Goal: Transaction & Acquisition: Purchase product/service

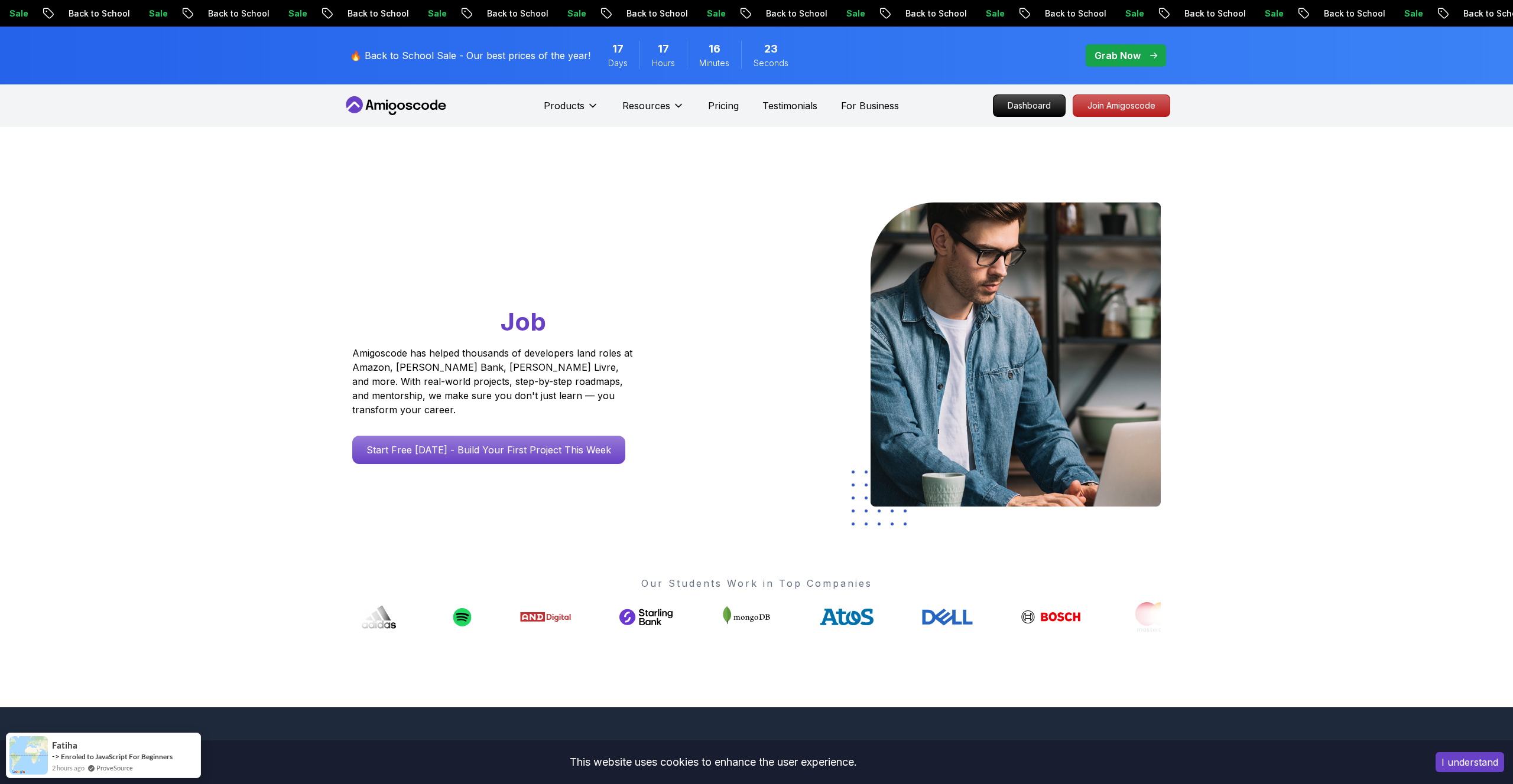
click at [1124, 48] on p "Grab Now" at bounding box center [1117, 55] width 46 height 14
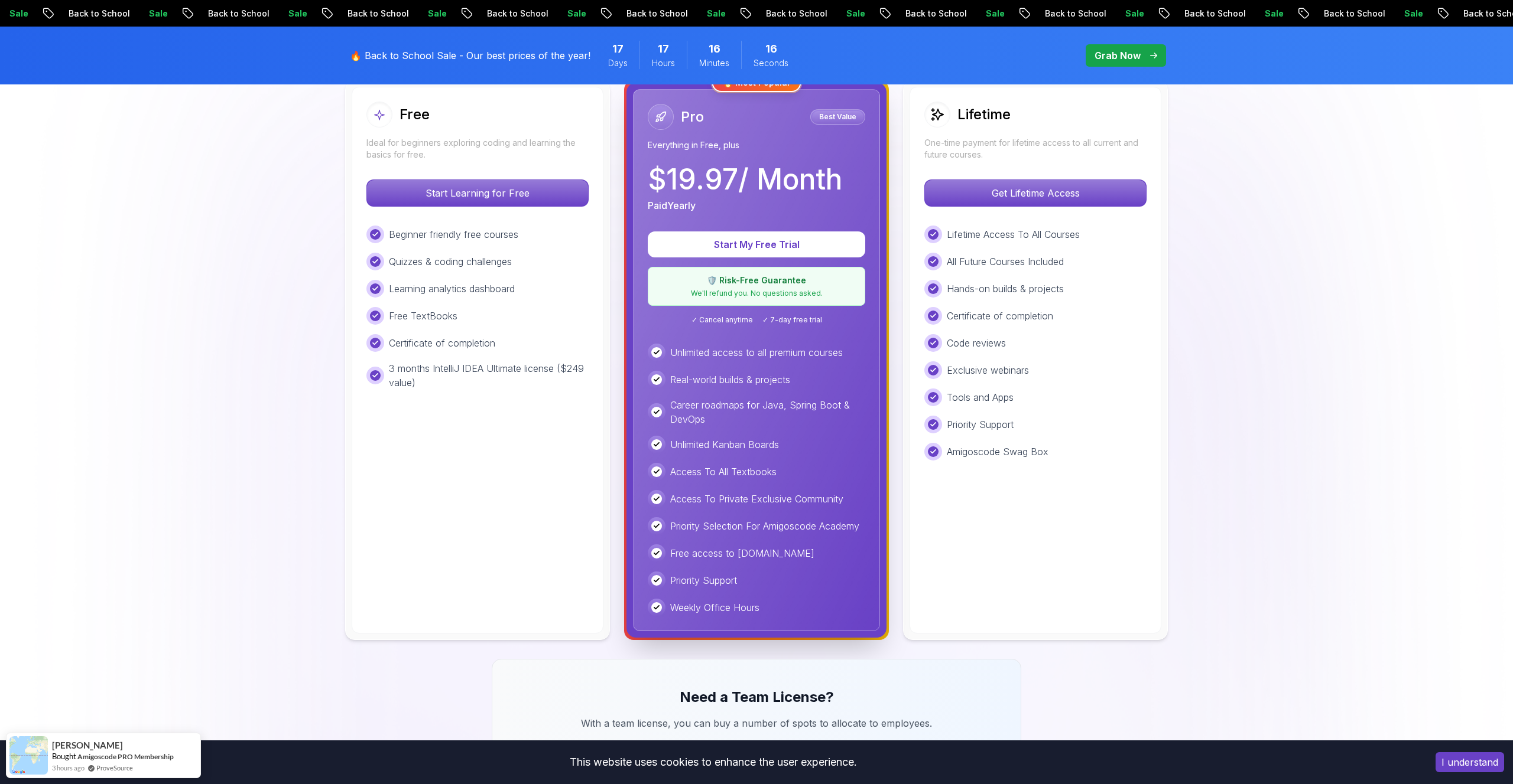
scroll to position [370, 0]
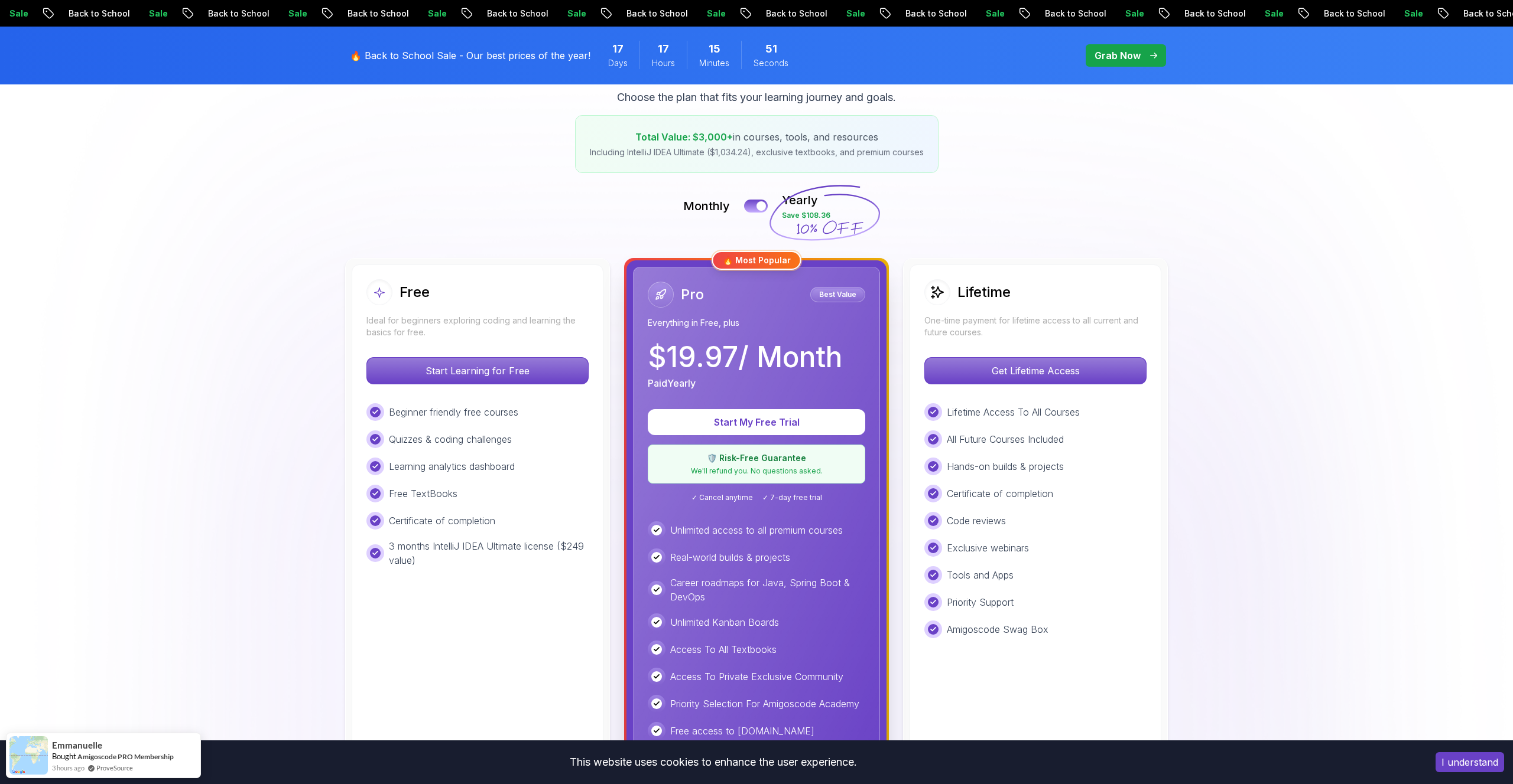
scroll to position [97, 0]
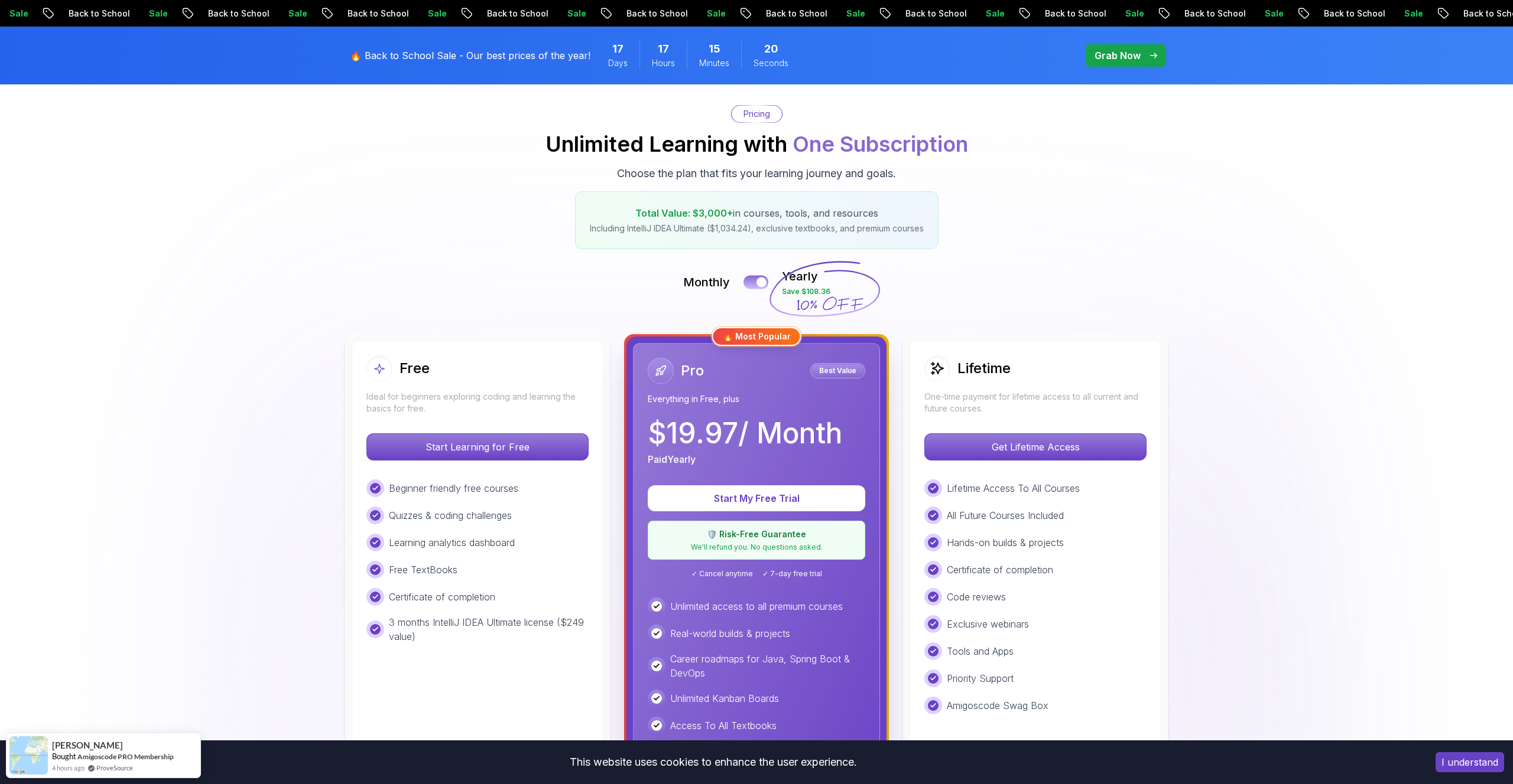
click at [753, 283] on button at bounding box center [756, 281] width 25 height 13
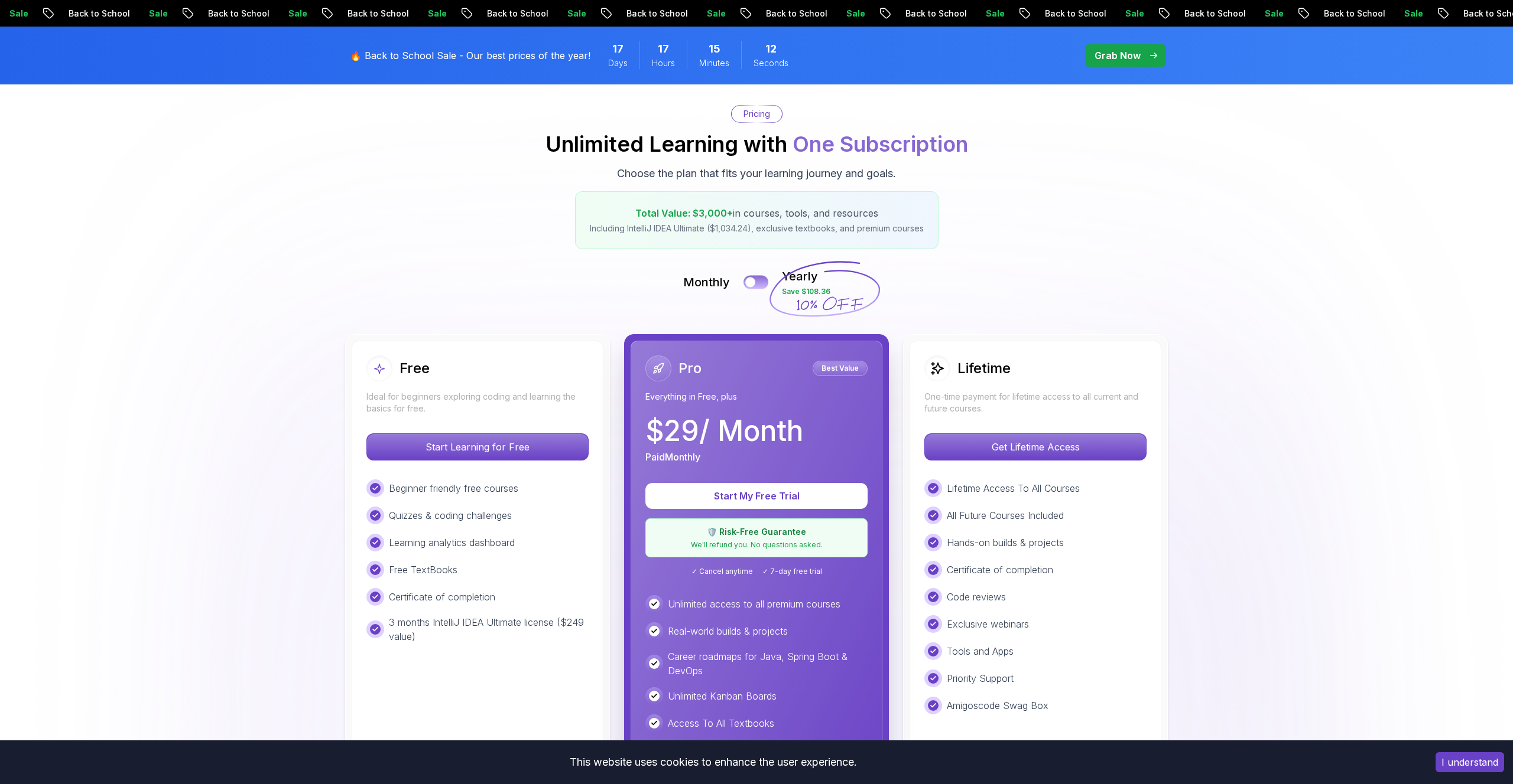
click at [760, 281] on button at bounding box center [756, 281] width 25 height 13
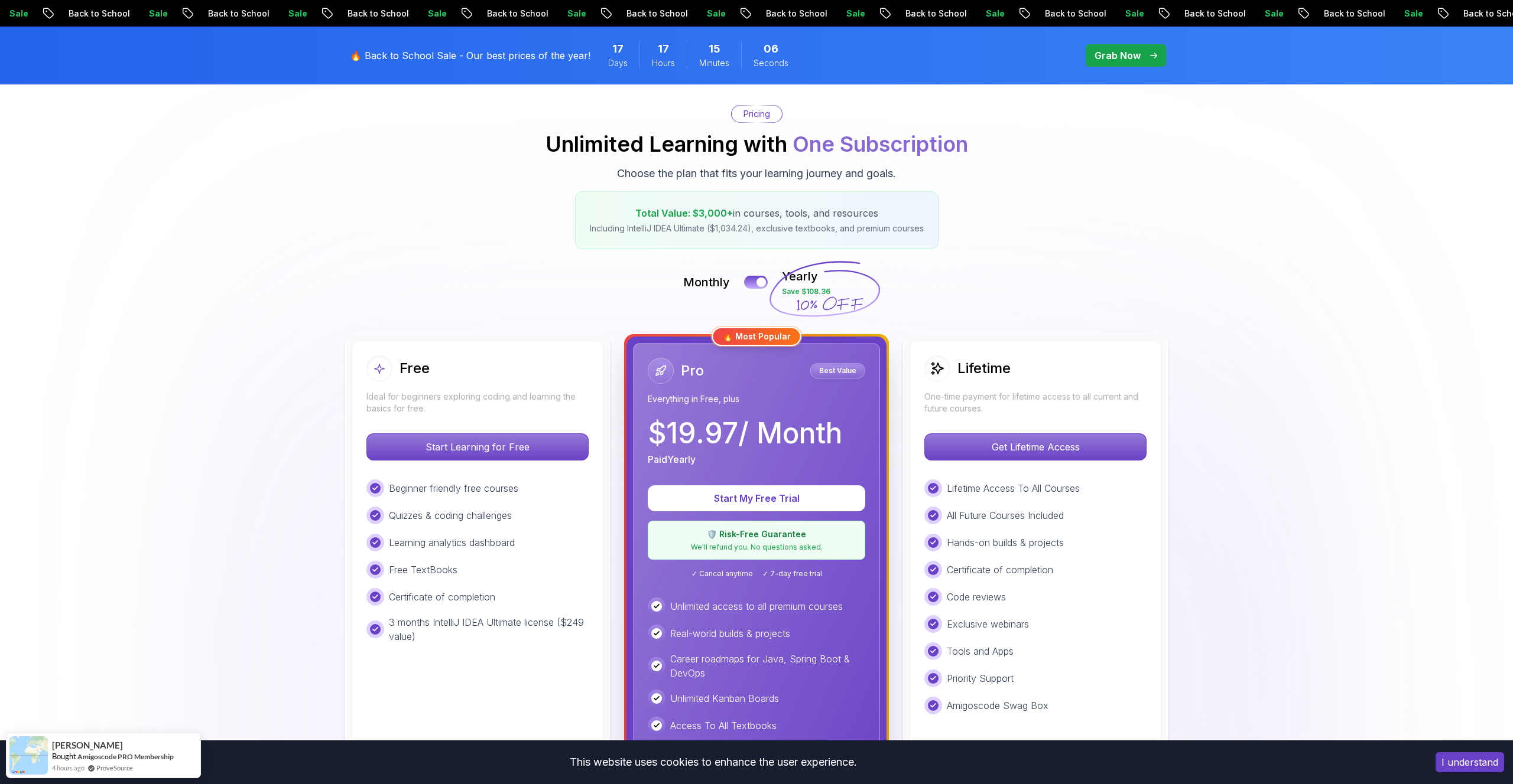
click at [593, 288] on div "Monthly Yearly Save $108.36" at bounding box center [756, 282] width 827 height 28
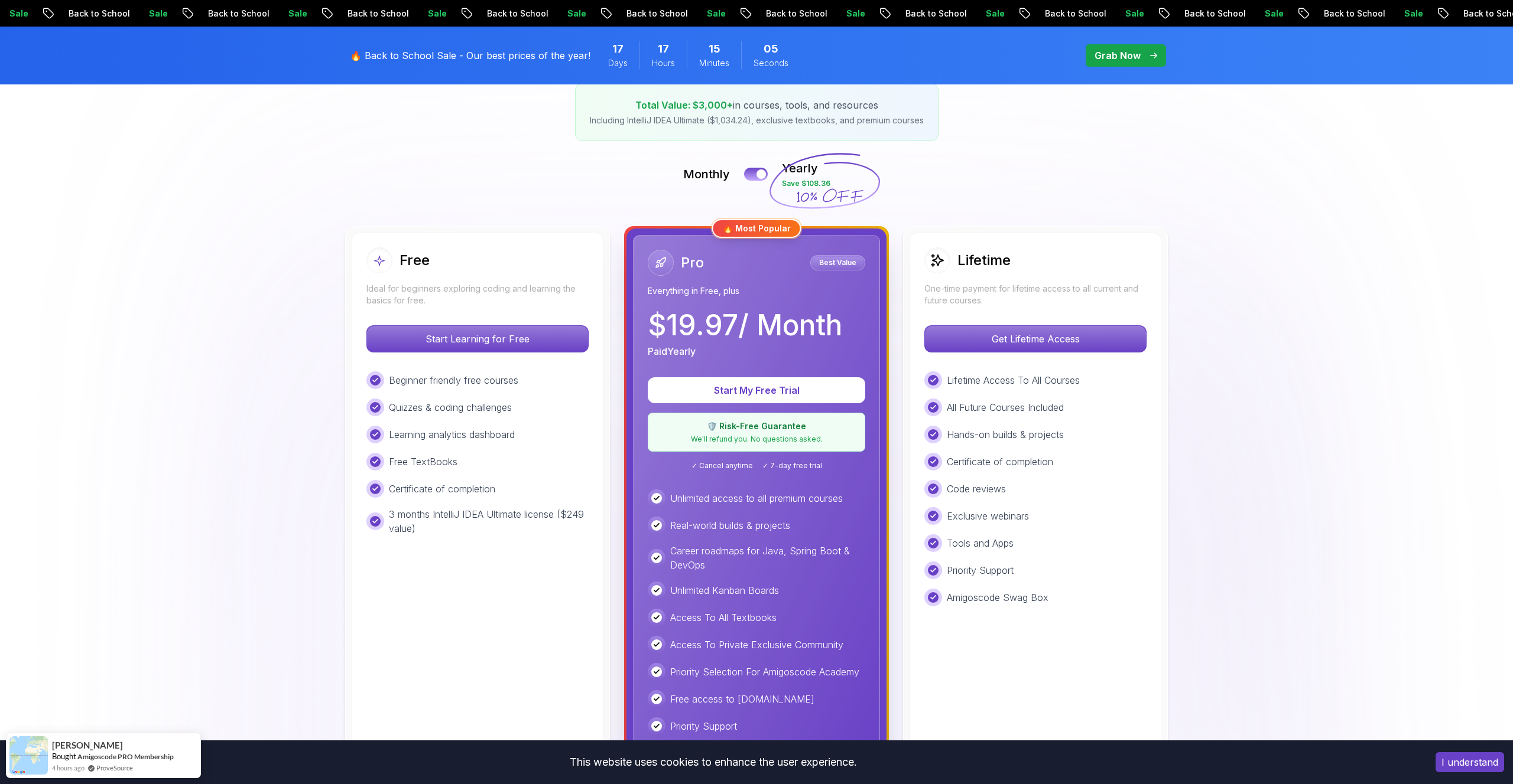
scroll to position [249, 0]
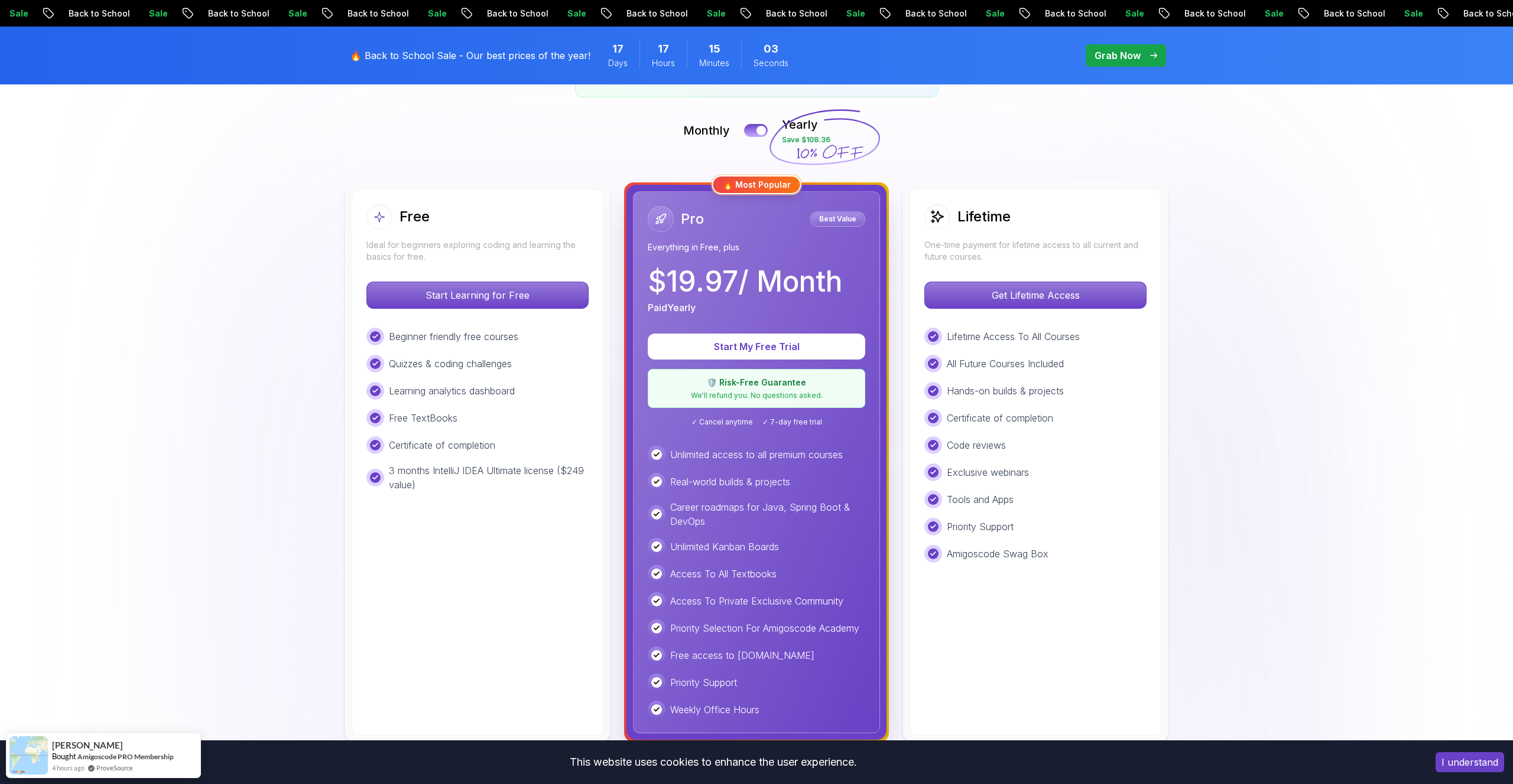
click at [1013, 264] on div "Lifetime One-time payment for lifetime access to all current and future courses…" at bounding box center [1035, 462] width 251 height 547
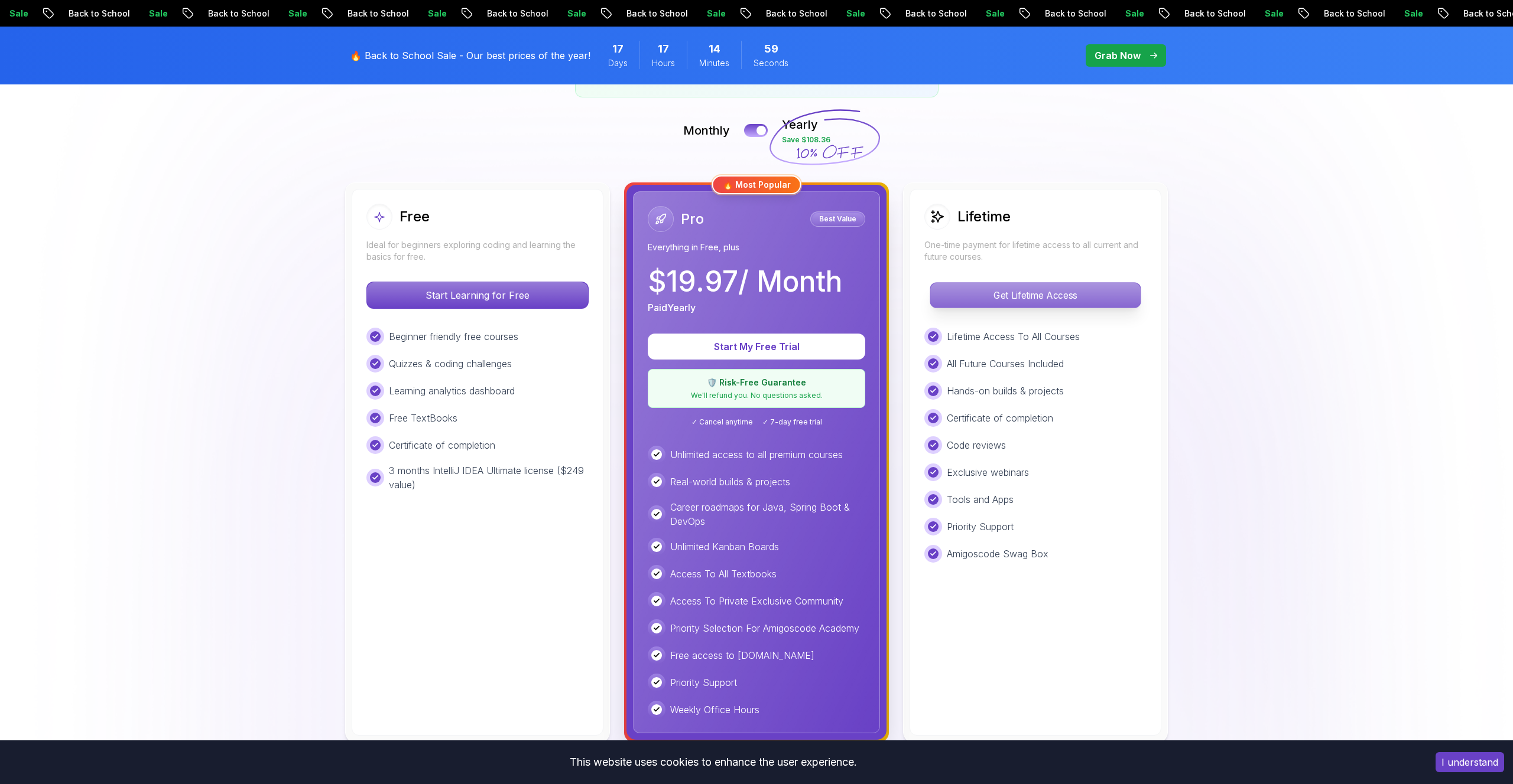
click at [1012, 296] on p "Get Lifetime Access" at bounding box center [1035, 295] width 210 height 25
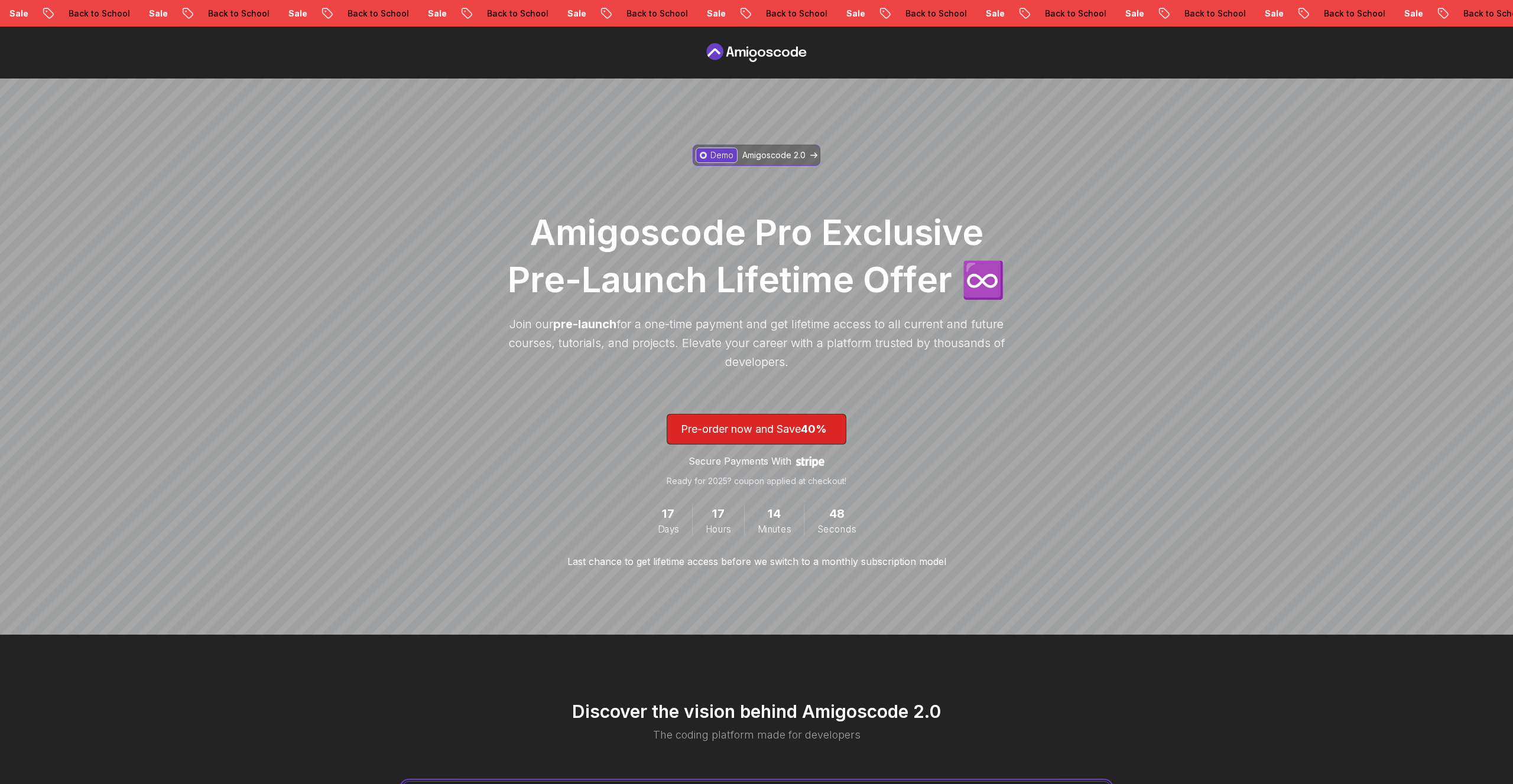
click at [767, 147] on link "Demo Amigoscode 2.0" at bounding box center [756, 155] width 128 height 22
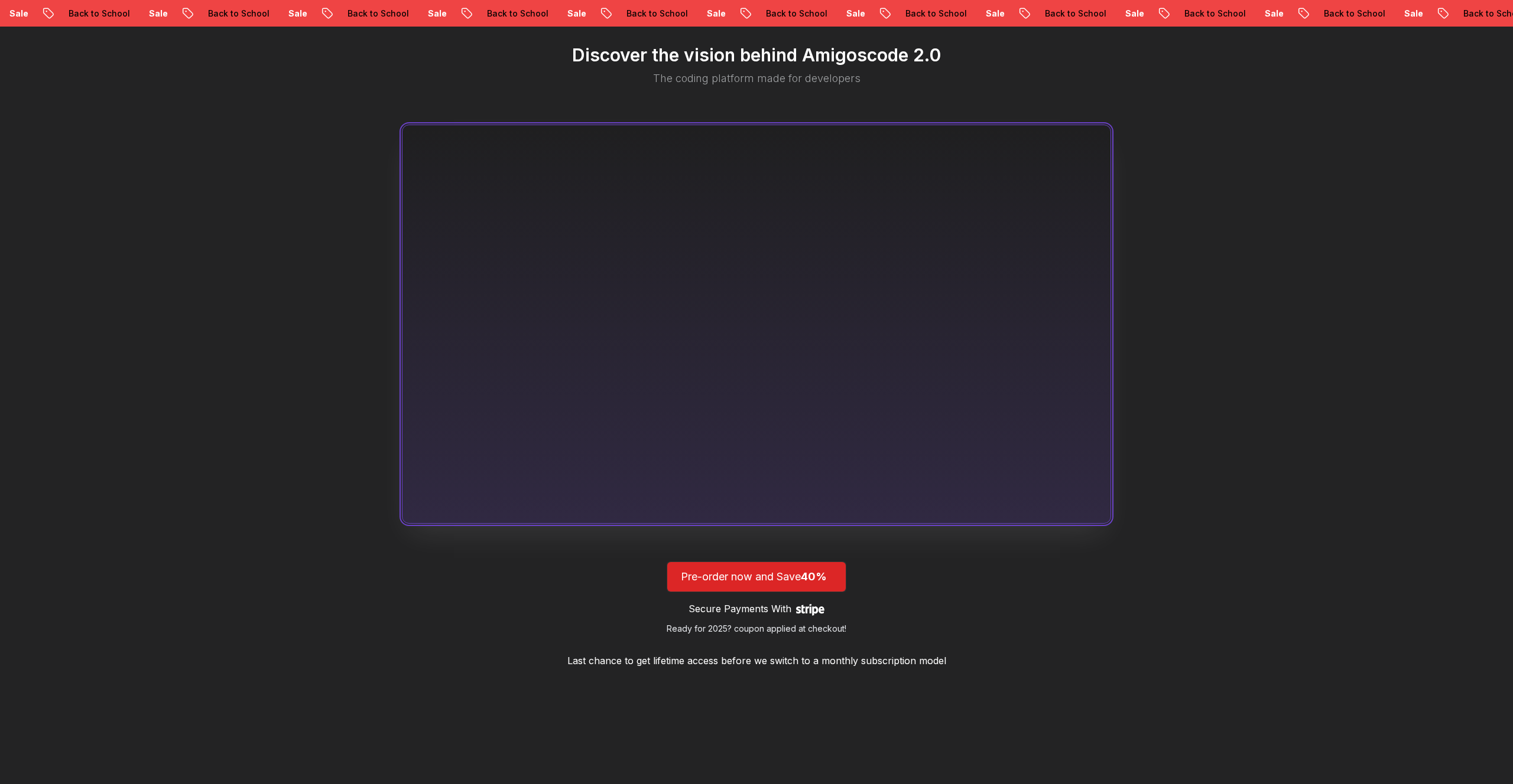
scroll to position [667, 0]
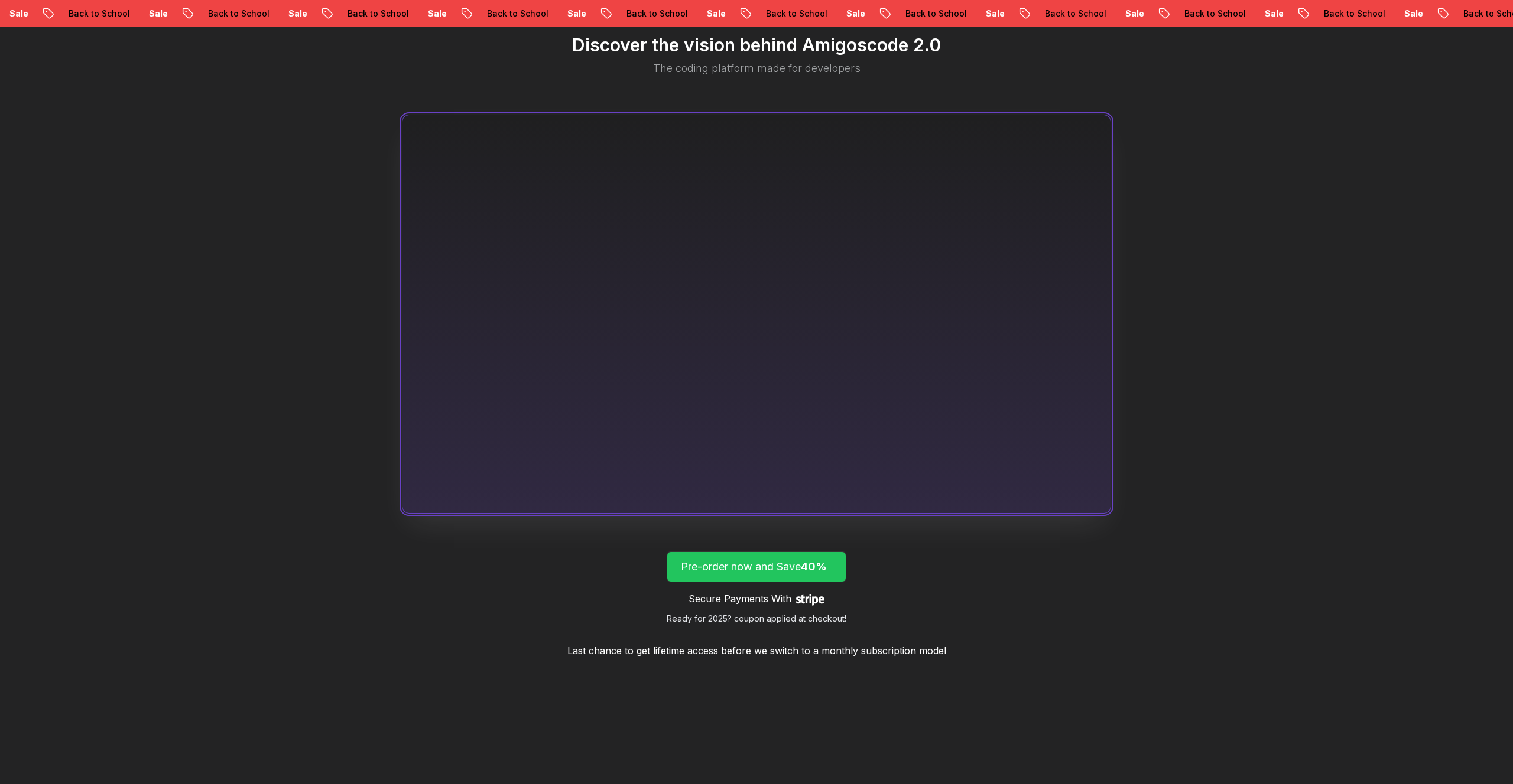
click at [807, 581] on span "lifetime-access" at bounding box center [756, 567] width 179 height 29
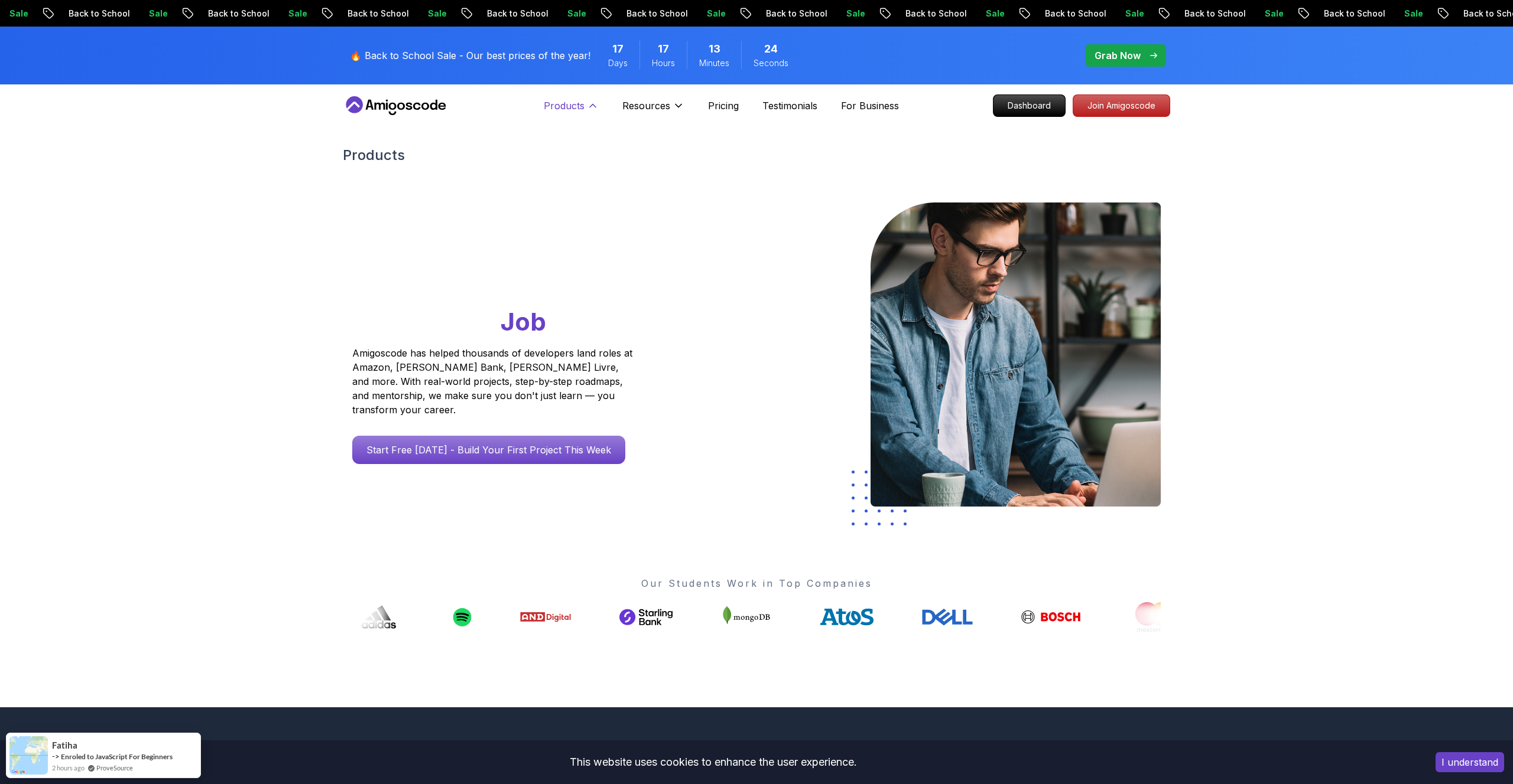
click at [570, 103] on p "Products" at bounding box center [563, 105] width 41 height 14
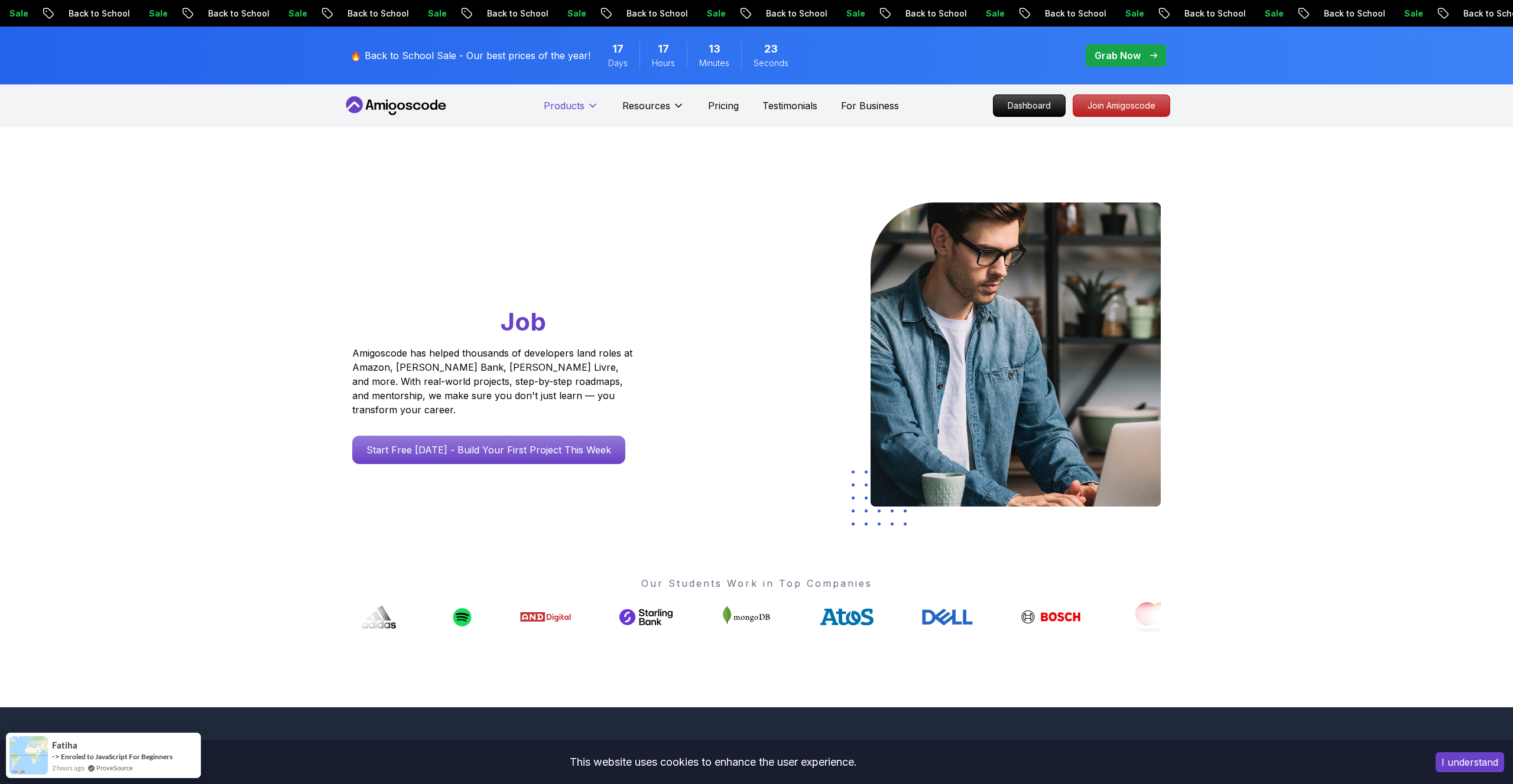
click at [570, 103] on p "Products" at bounding box center [563, 105] width 41 height 14
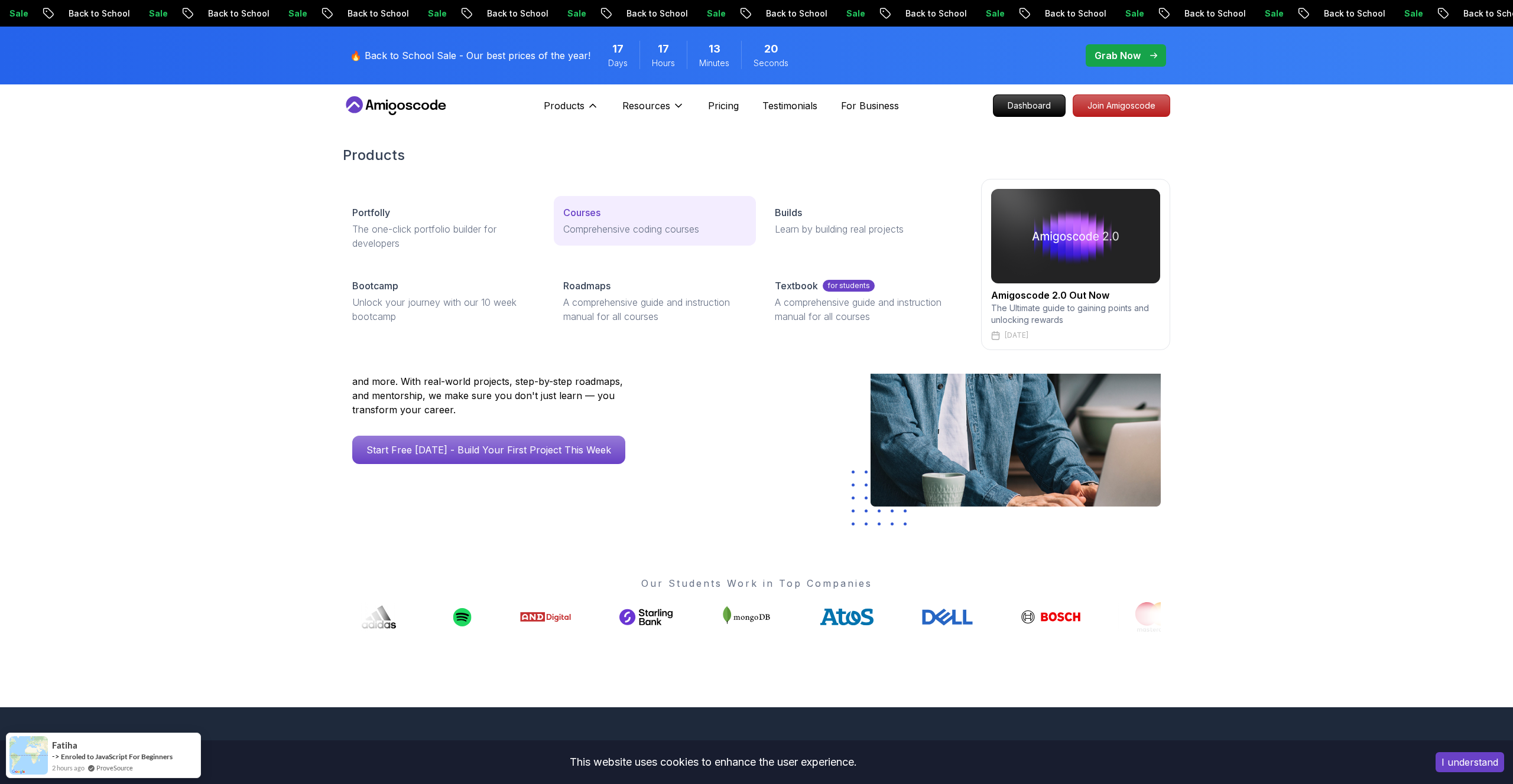
click at [601, 215] on div "Courses" at bounding box center [654, 213] width 182 height 14
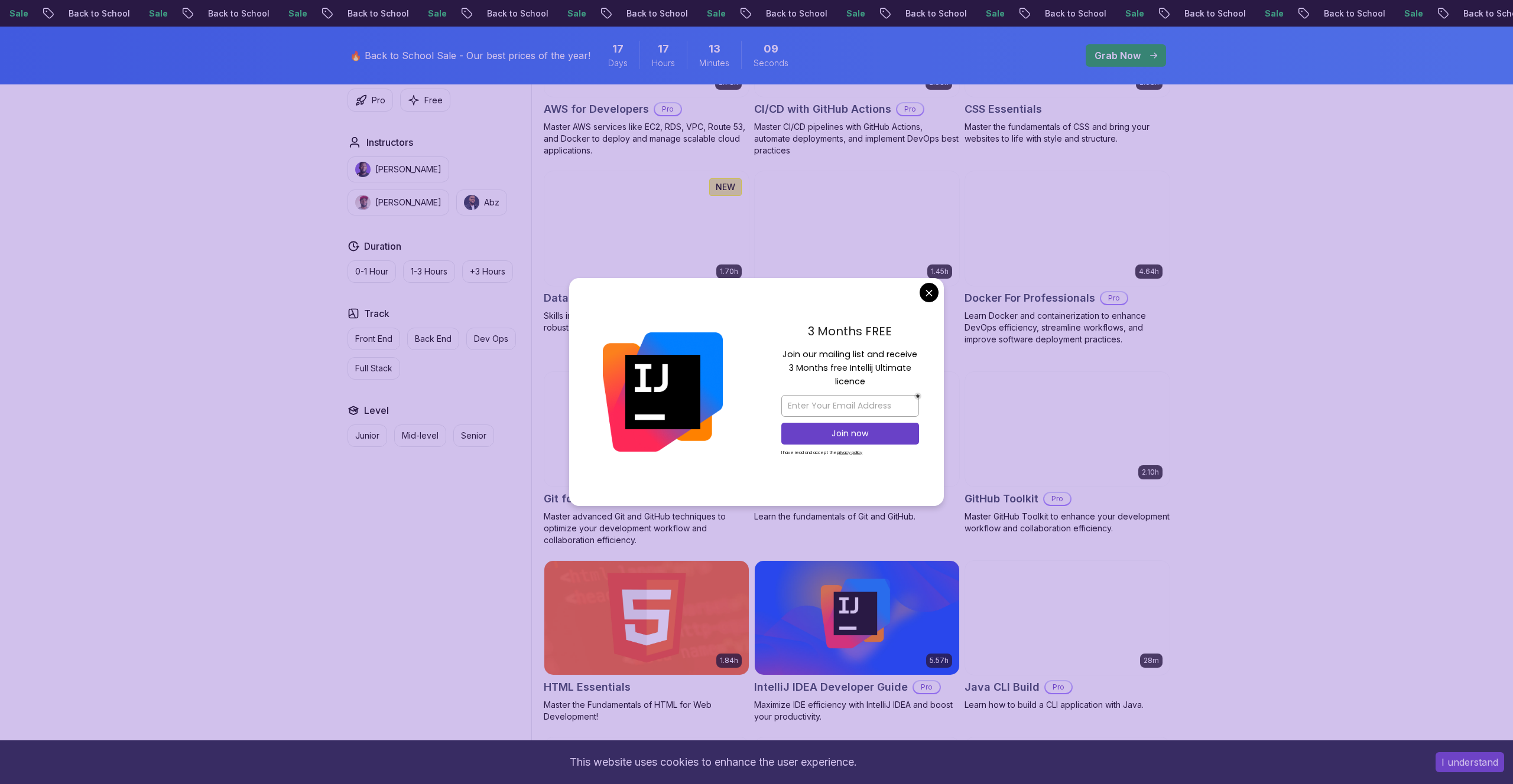
scroll to position [1017, 0]
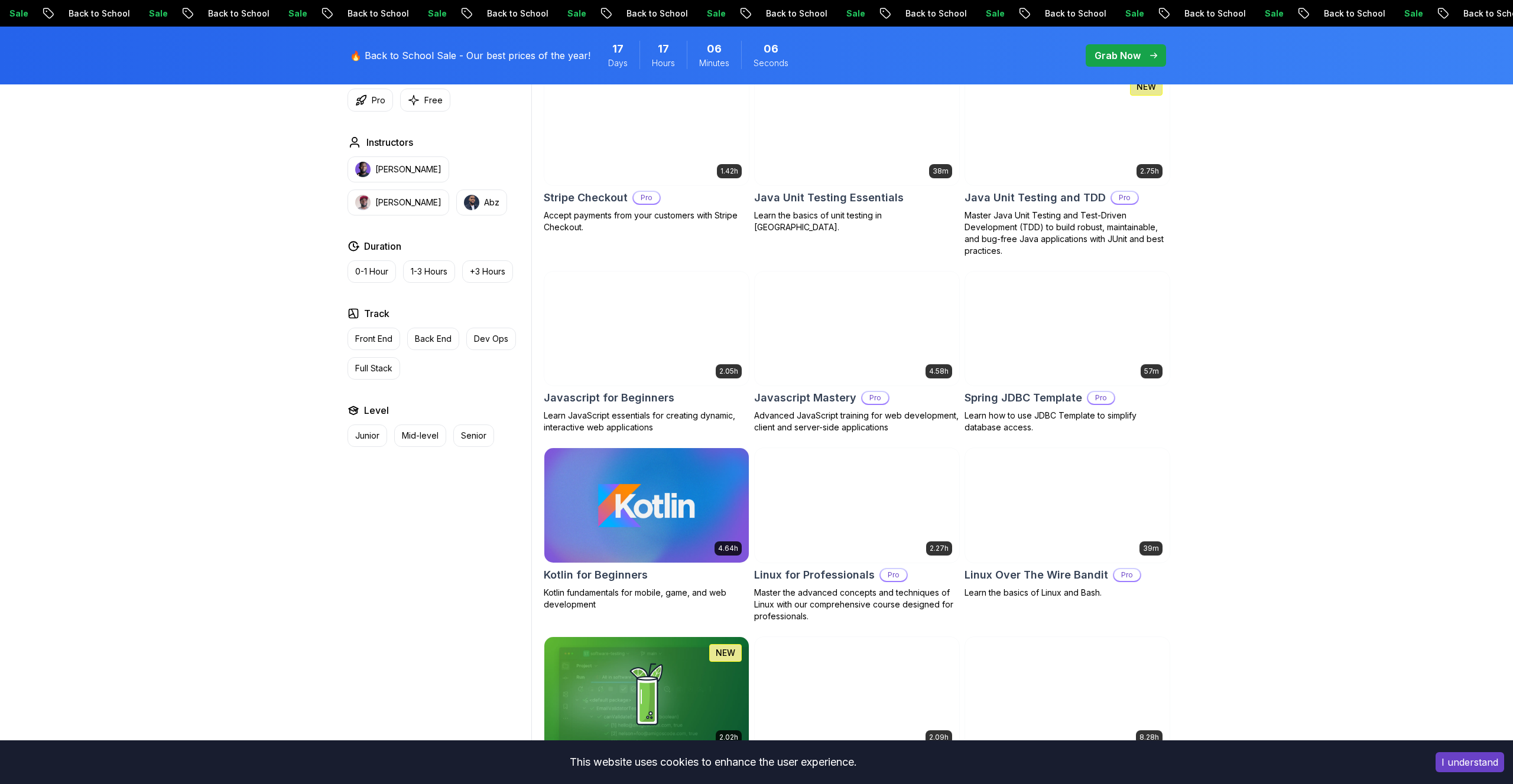
scroll to position [2063, 0]
